Goal: Information Seeking & Learning: Learn about a topic

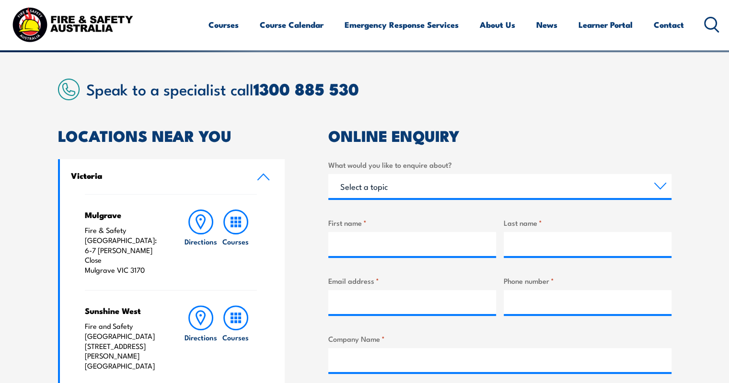
scroll to position [144, 0]
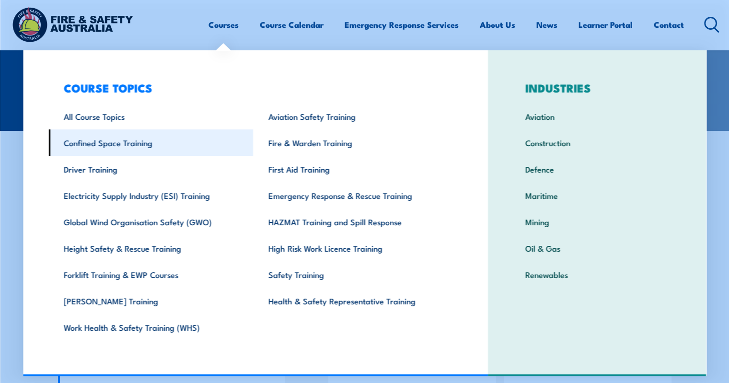
click at [101, 146] on link "Confined Space Training" at bounding box center [150, 142] width 205 height 26
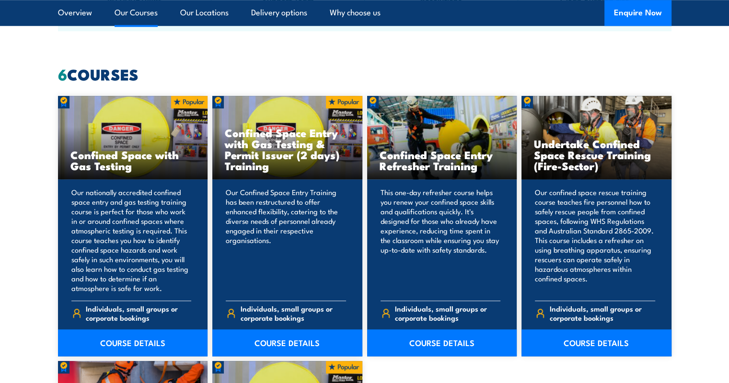
scroll to position [719, 0]
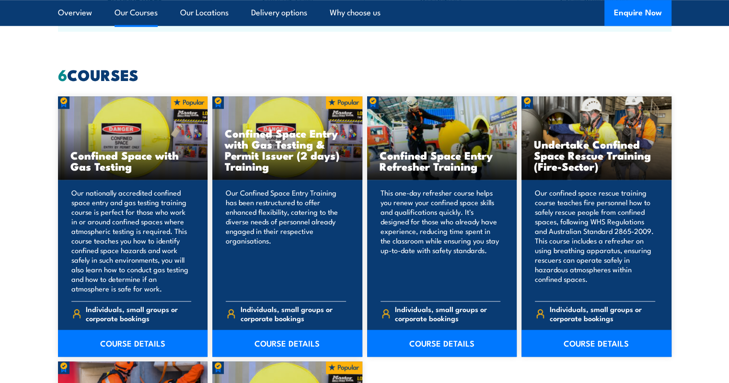
click at [704, 270] on section "6 COURSES Confined Space with Gas Testing COURSE DETAILS 6" at bounding box center [364, 353] width 729 height 571
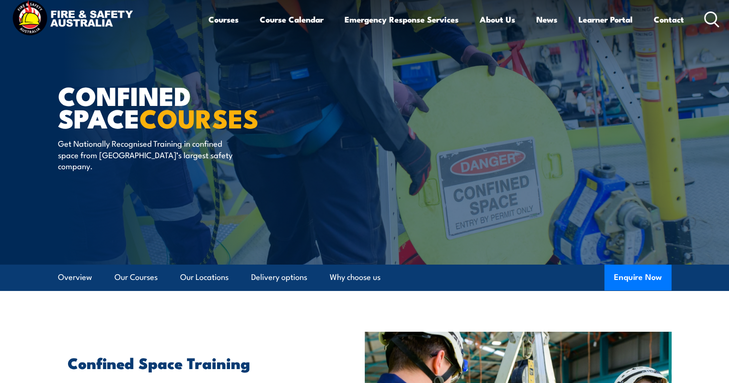
scroll to position [0, 0]
